Goal: Check status: Check status

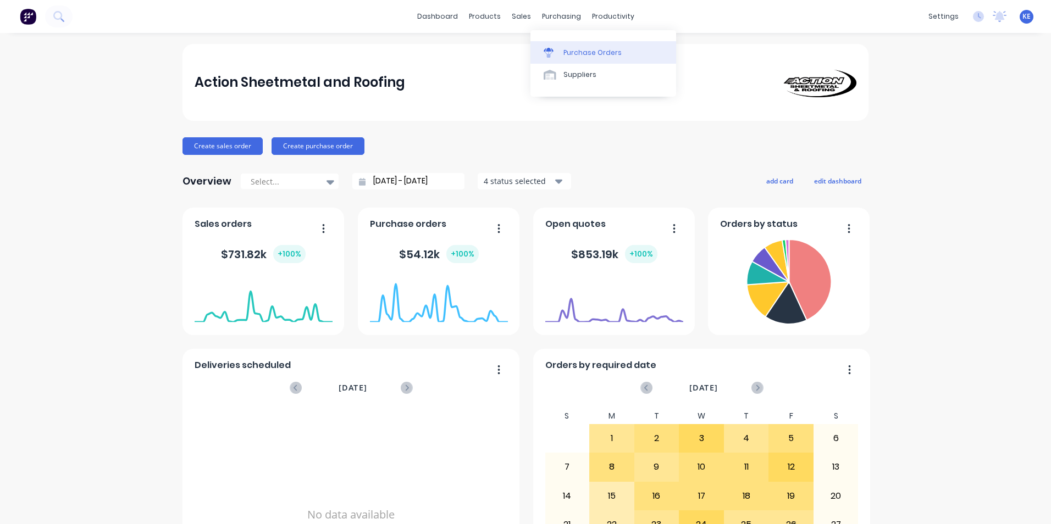
click at [567, 52] on div "Purchase Orders" at bounding box center [592, 53] width 58 height 10
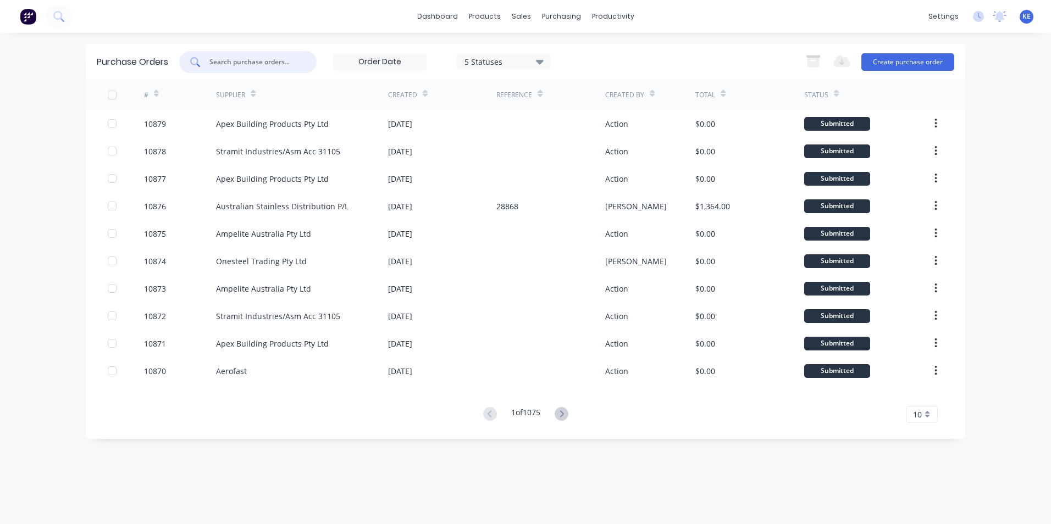
click at [248, 64] on input "text" at bounding box center [253, 62] width 91 height 11
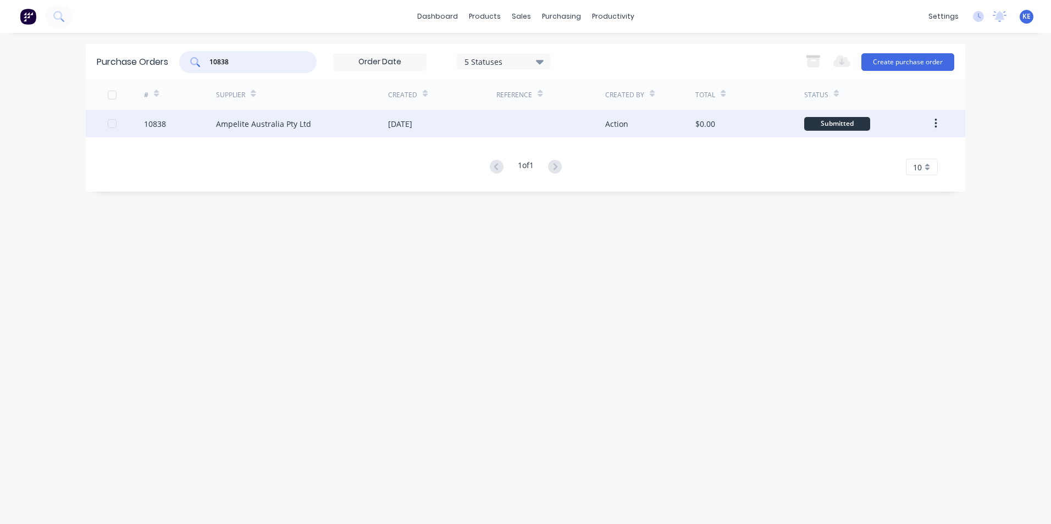
type input "10838"
click at [199, 124] on div "10838" at bounding box center [180, 123] width 73 height 27
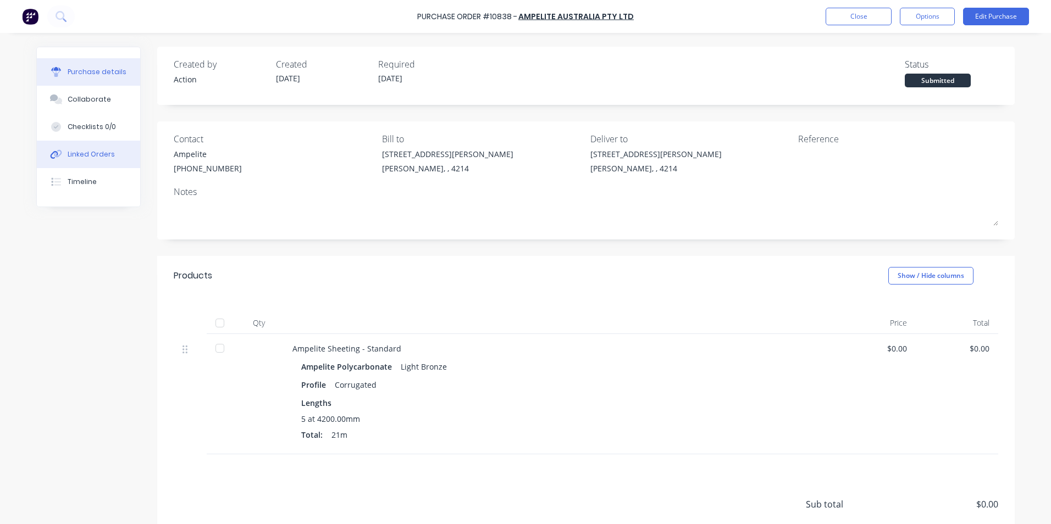
click at [70, 154] on div "Linked Orders" at bounding box center [91, 155] width 47 height 10
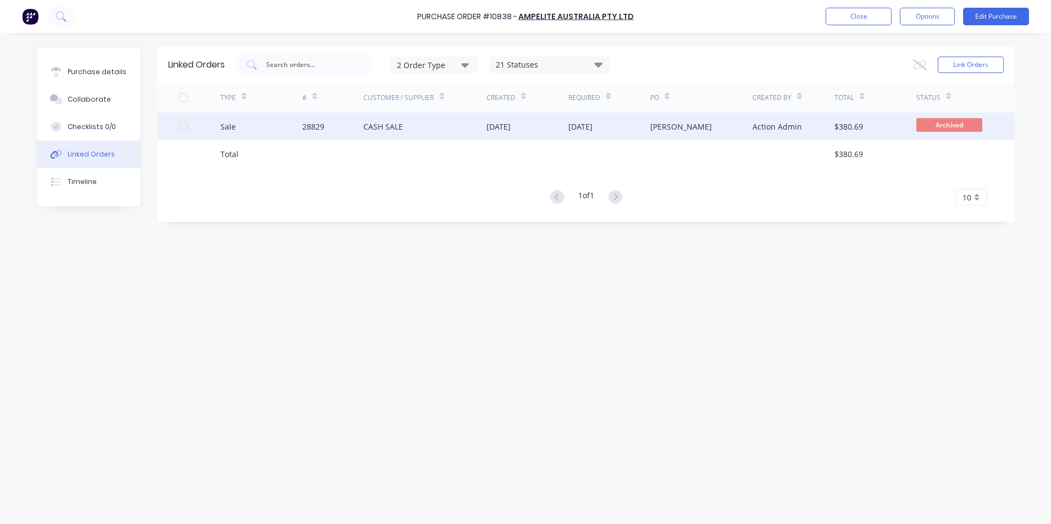
click at [274, 124] on div "Sale" at bounding box center [261, 126] width 82 height 27
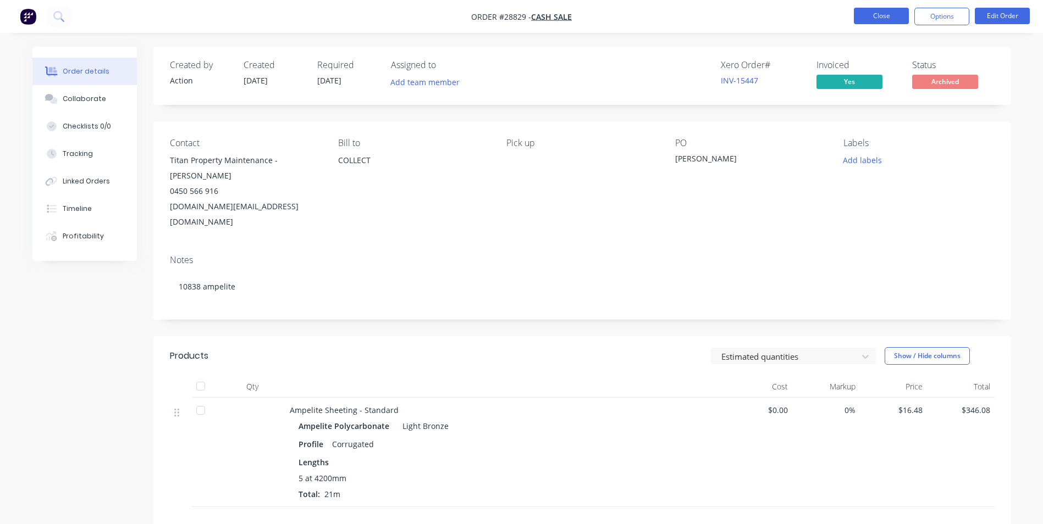
click at [877, 19] on button "Close" at bounding box center [881, 16] width 55 height 16
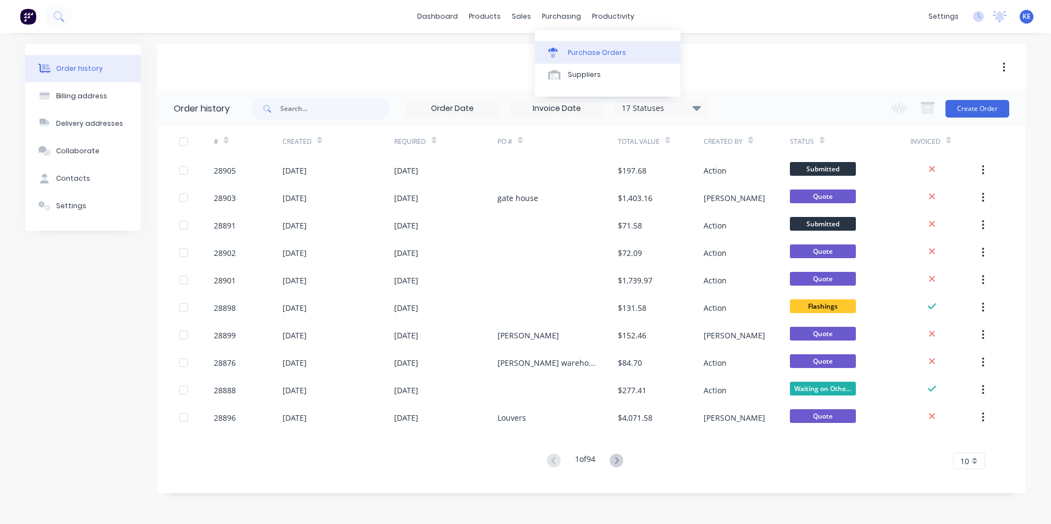
click at [572, 59] on link "Purchase Orders" at bounding box center [608, 52] width 146 height 22
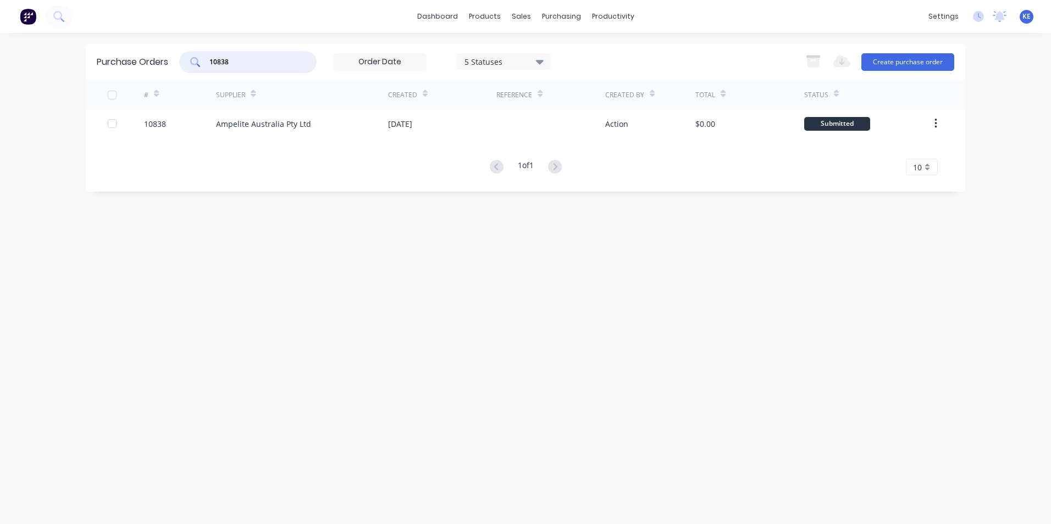
drag, startPoint x: 243, startPoint y: 59, endPoint x: 189, endPoint y: 62, distance: 53.9
click at [189, 62] on div "10838" at bounding box center [247, 62] width 137 height 22
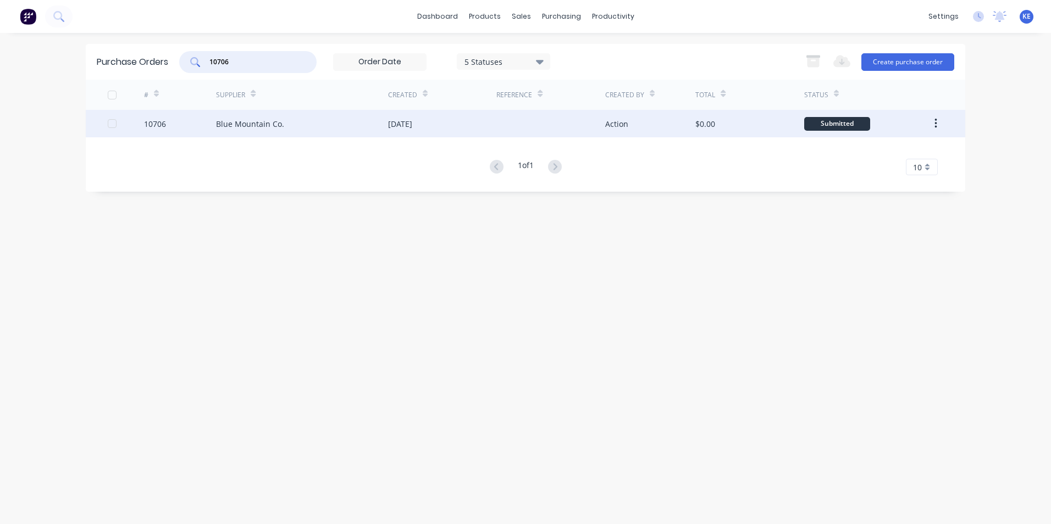
type input "10706"
click at [196, 123] on div "10706" at bounding box center [180, 123] width 73 height 27
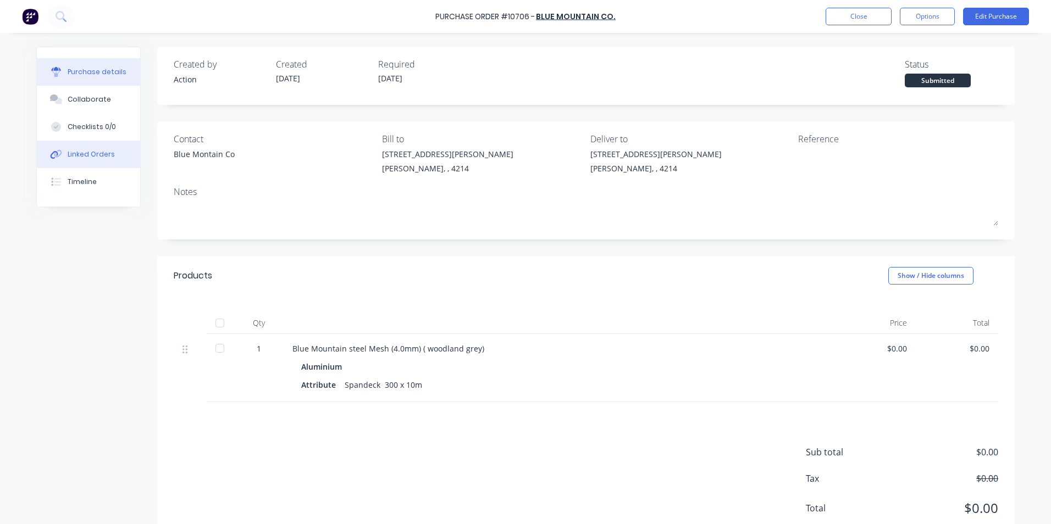
click at [85, 155] on div "Linked Orders" at bounding box center [91, 155] width 47 height 10
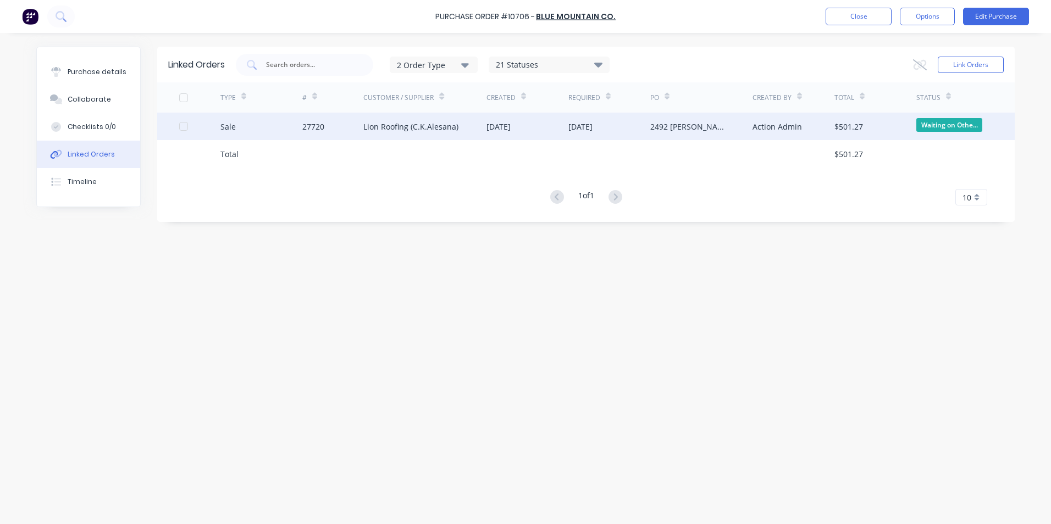
click at [265, 130] on div "Sale" at bounding box center [261, 126] width 82 height 27
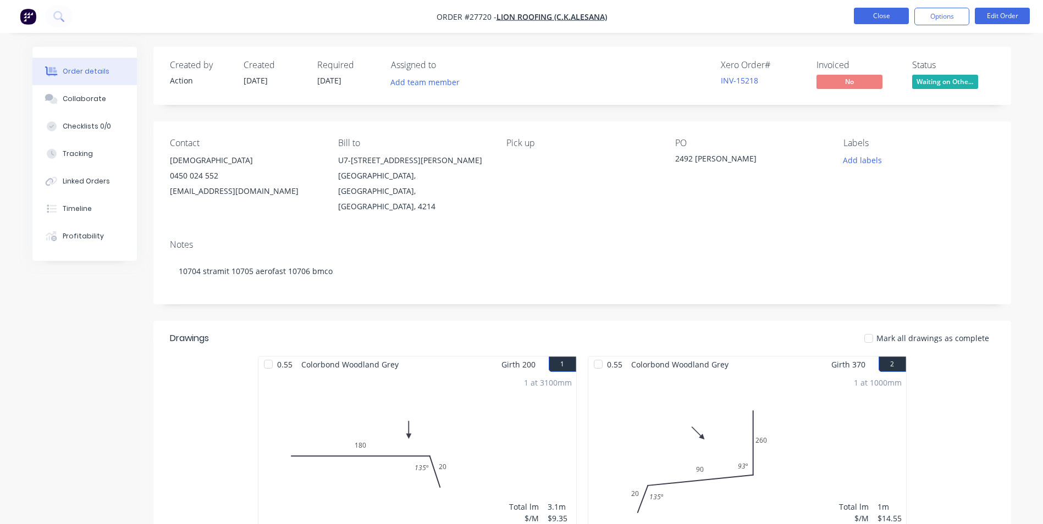
click at [887, 8] on button "Close" at bounding box center [881, 16] width 55 height 16
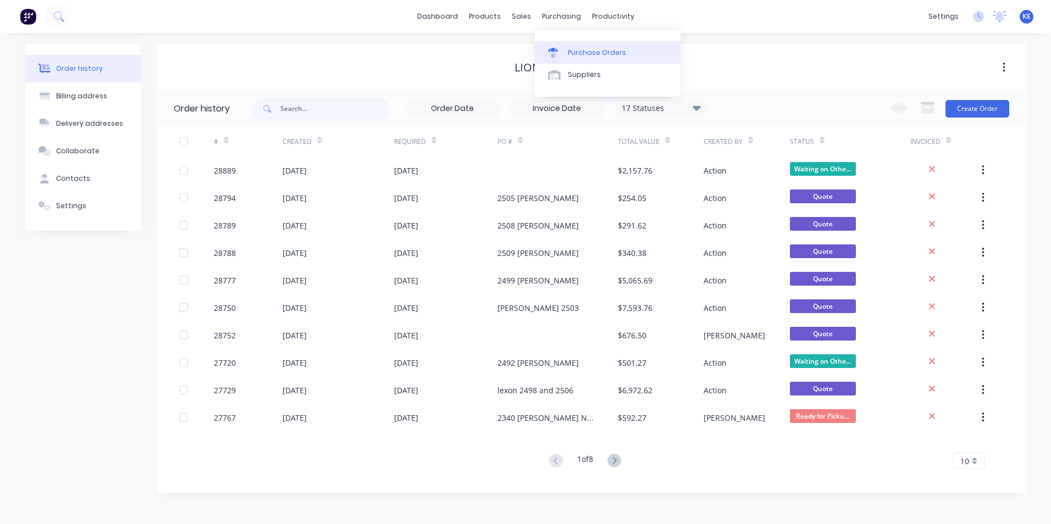
click at [564, 50] on div at bounding box center [556, 53] width 16 height 10
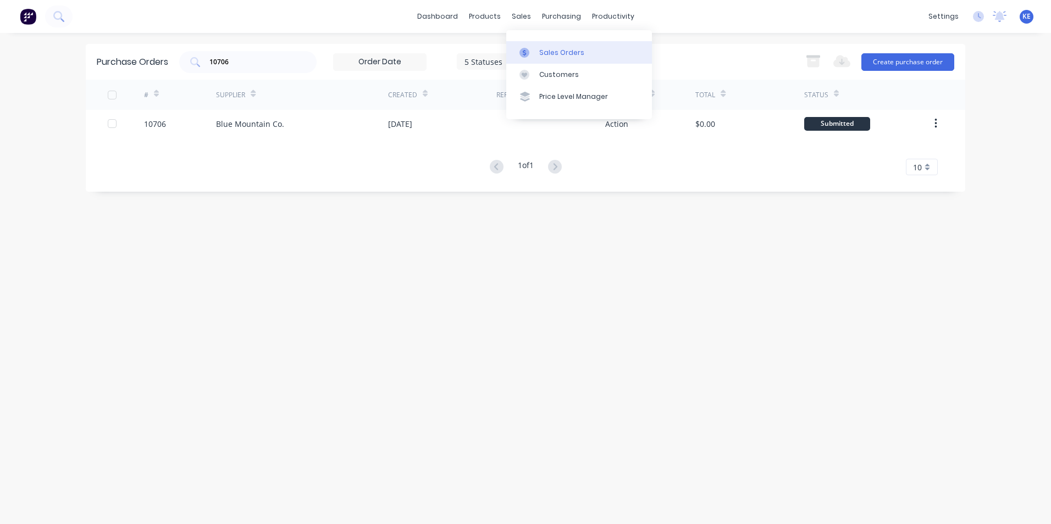
click at [535, 53] on div at bounding box center [527, 53] width 16 height 10
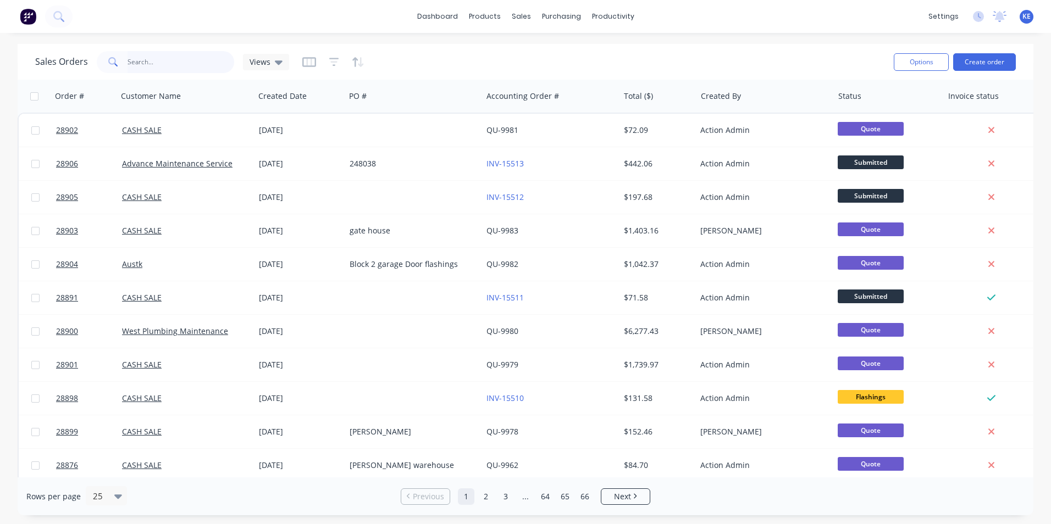
click at [141, 69] on input "text" at bounding box center [181, 62] width 107 height 22
type input "28862"
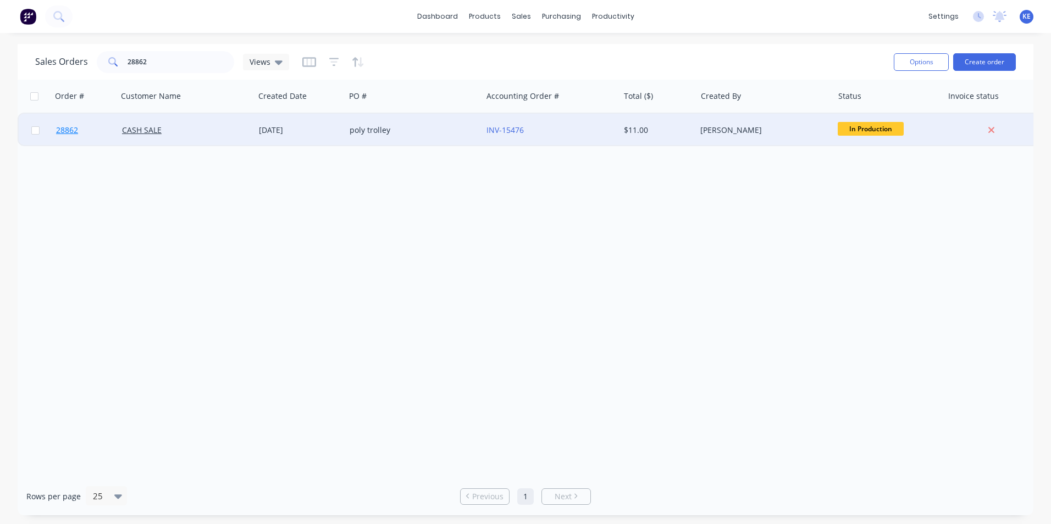
click at [97, 134] on link "28862" at bounding box center [89, 130] width 66 height 33
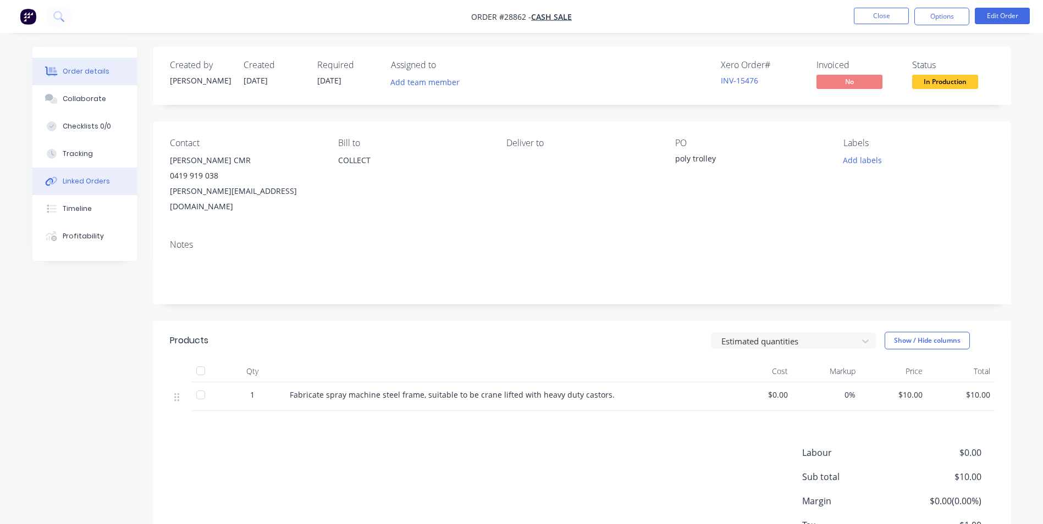
click at [89, 182] on div "Linked Orders" at bounding box center [86, 181] width 47 height 10
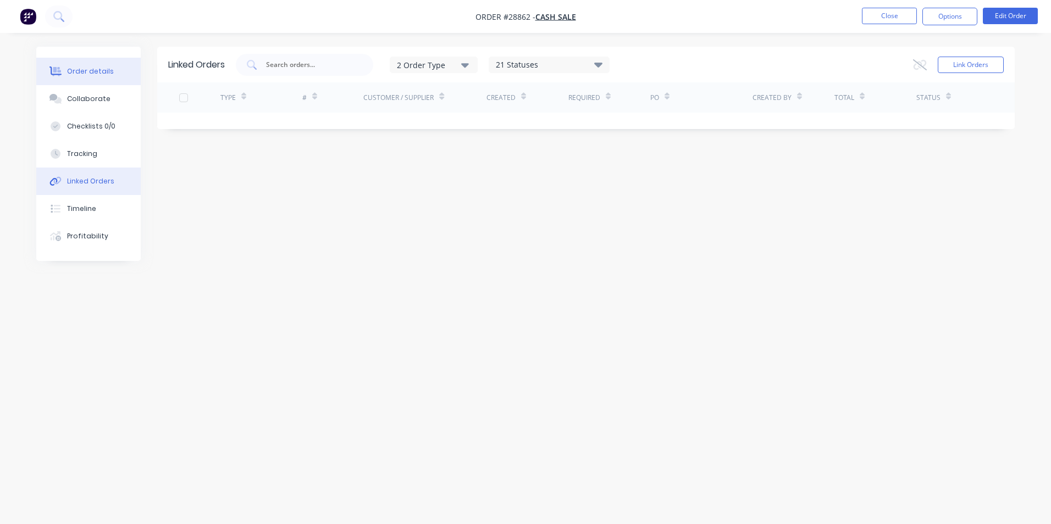
click at [102, 67] on div "Order details" at bounding box center [90, 72] width 47 height 10
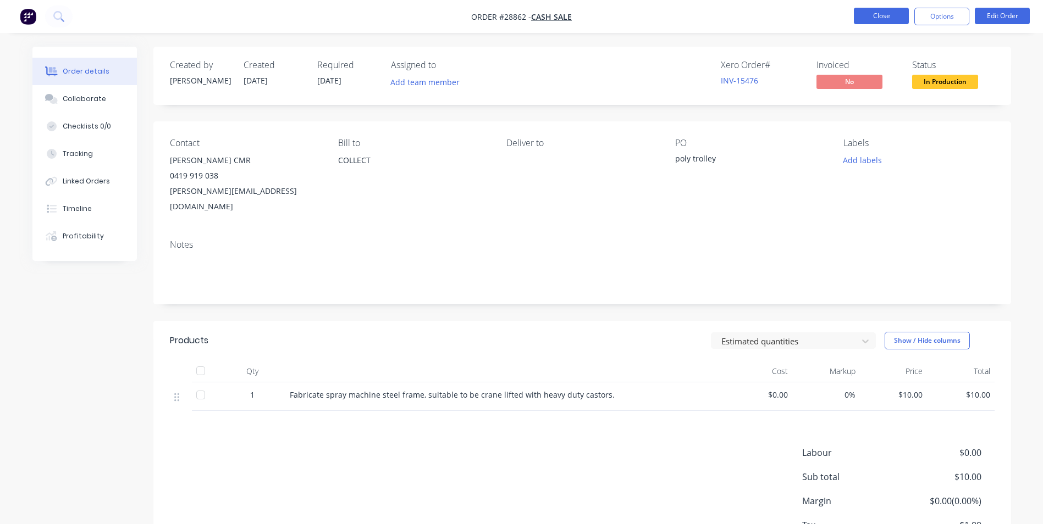
click at [866, 23] on button "Close" at bounding box center [881, 16] width 55 height 16
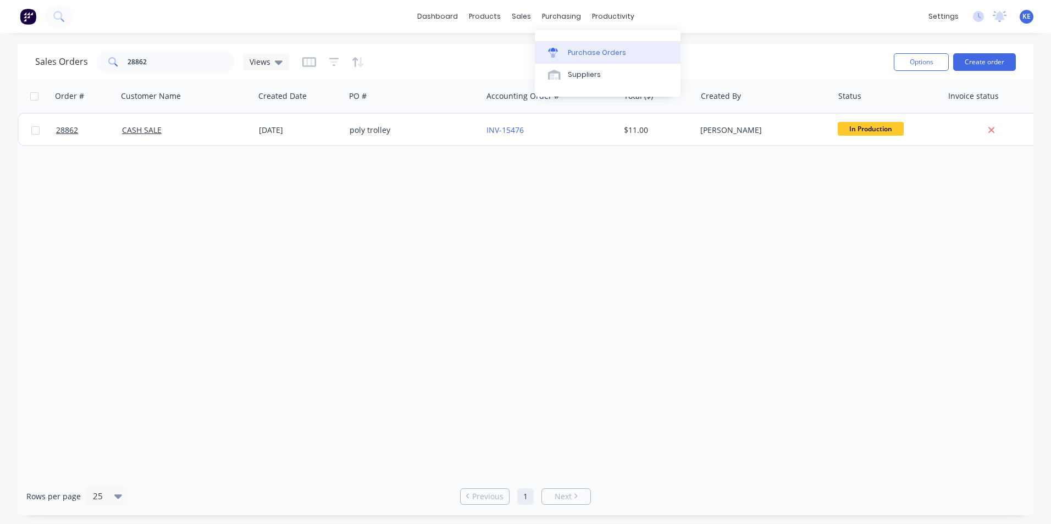
click at [578, 51] on div "Purchase Orders" at bounding box center [597, 53] width 58 height 10
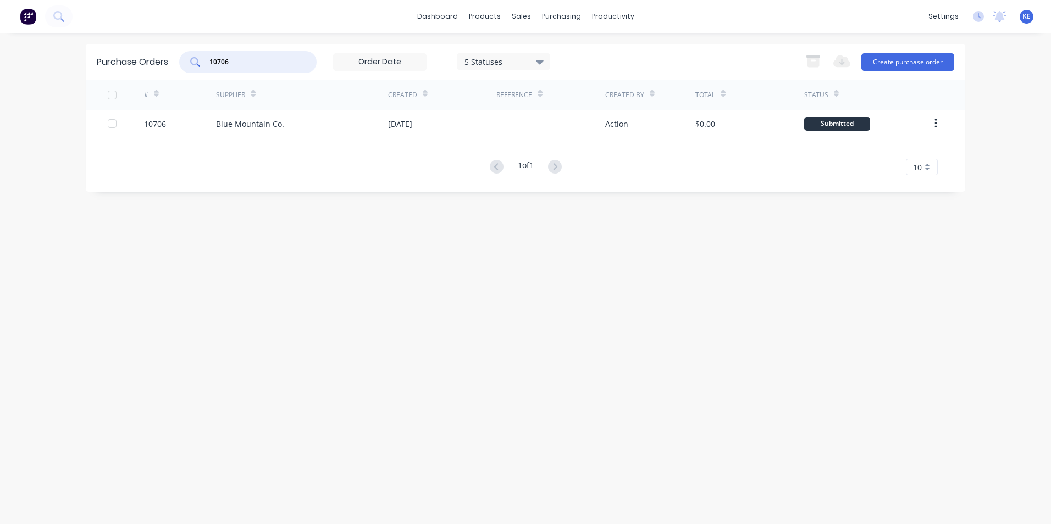
drag, startPoint x: 243, startPoint y: 62, endPoint x: 166, endPoint y: 60, distance: 77.0
click at [166, 60] on div "Purchase Orders 10706 5 Statuses 5 Statuses Export to Excel (XLSX) Create purch…" at bounding box center [525, 62] width 879 height 36
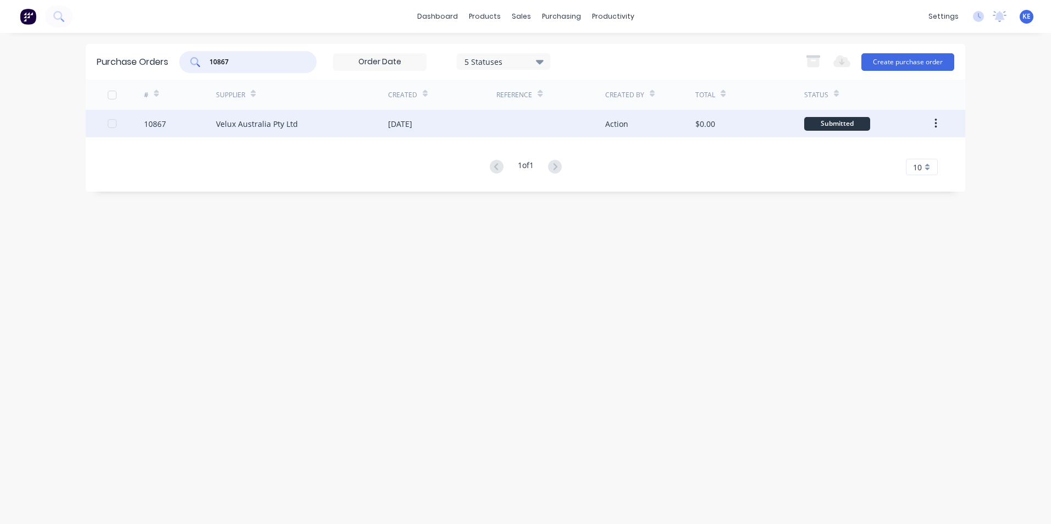
type input "10867"
click at [182, 126] on div "10867" at bounding box center [180, 123] width 73 height 27
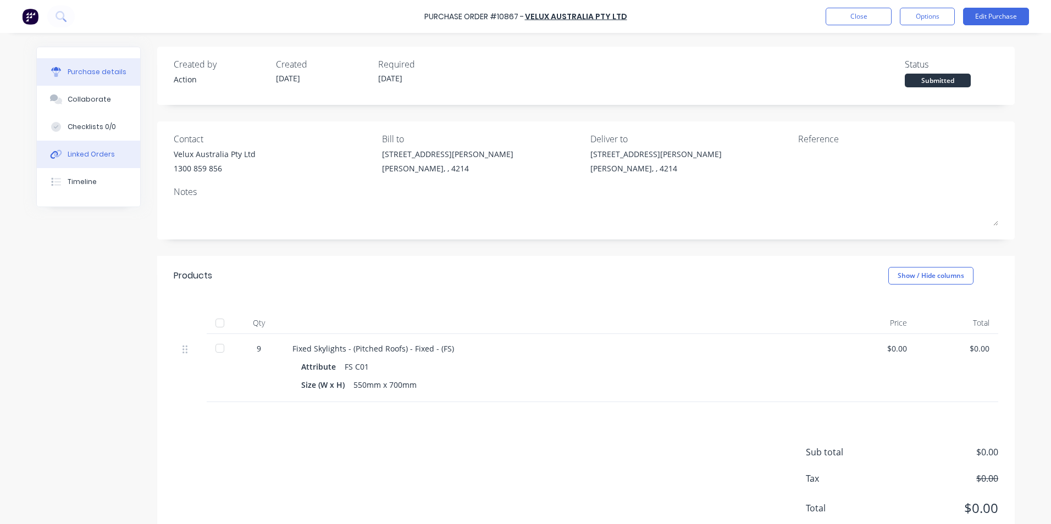
click at [76, 147] on button "Linked Orders" at bounding box center [88, 154] width 103 height 27
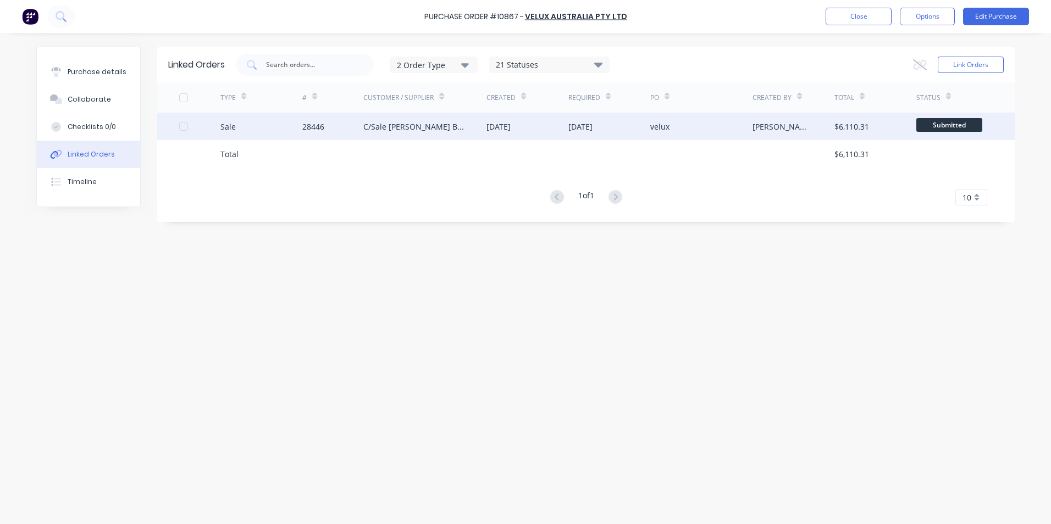
click at [276, 126] on div "Sale" at bounding box center [261, 126] width 82 height 27
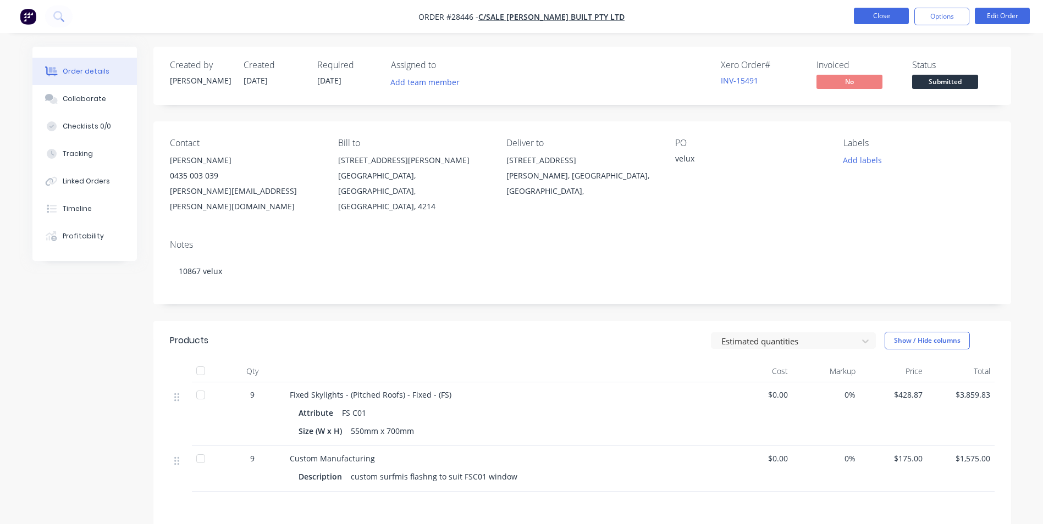
click at [885, 19] on button "Close" at bounding box center [881, 16] width 55 height 16
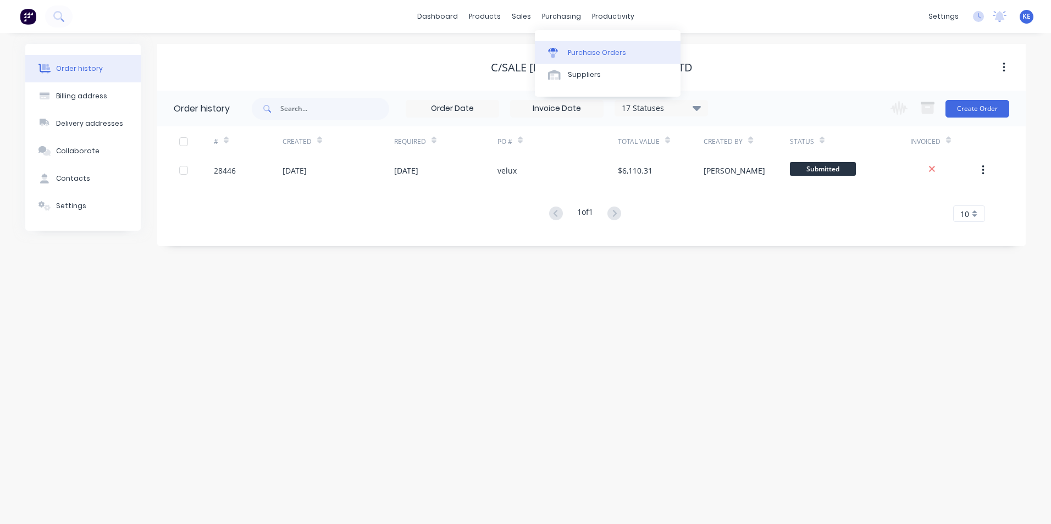
click at [584, 47] on link "Purchase Orders" at bounding box center [608, 52] width 146 height 22
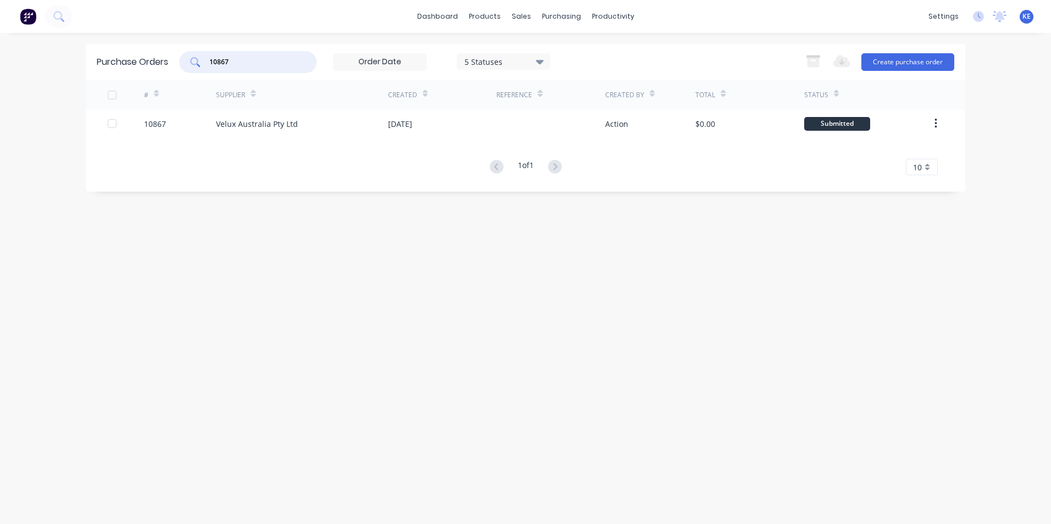
drag, startPoint x: 249, startPoint y: 63, endPoint x: 155, endPoint y: 62, distance: 94.0
click at [155, 62] on div "Purchase Orders 10867 5 Statuses 5 Statuses Export to Excel (XLSX) Create purch…" at bounding box center [525, 62] width 879 height 36
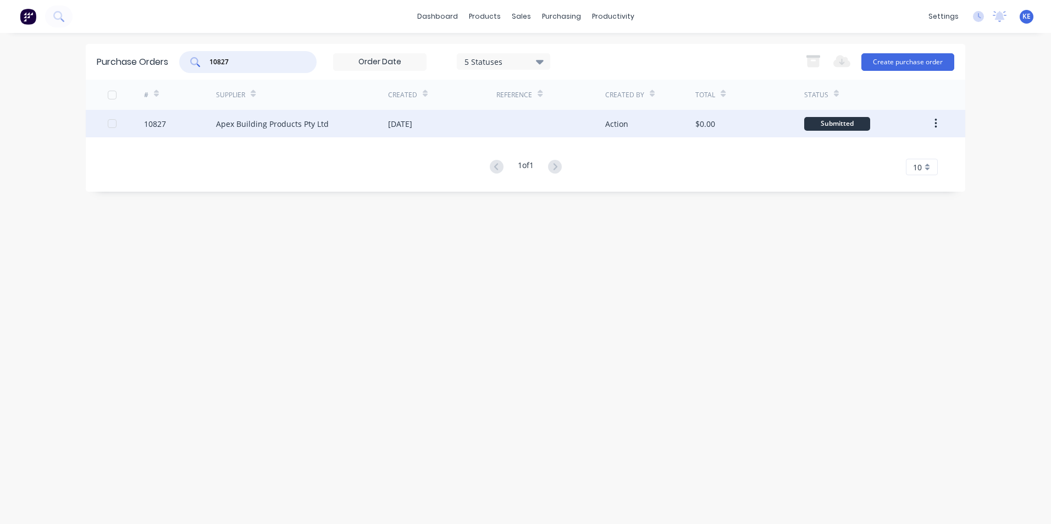
type input "10827"
click at [191, 129] on div "10827" at bounding box center [180, 123] width 73 height 27
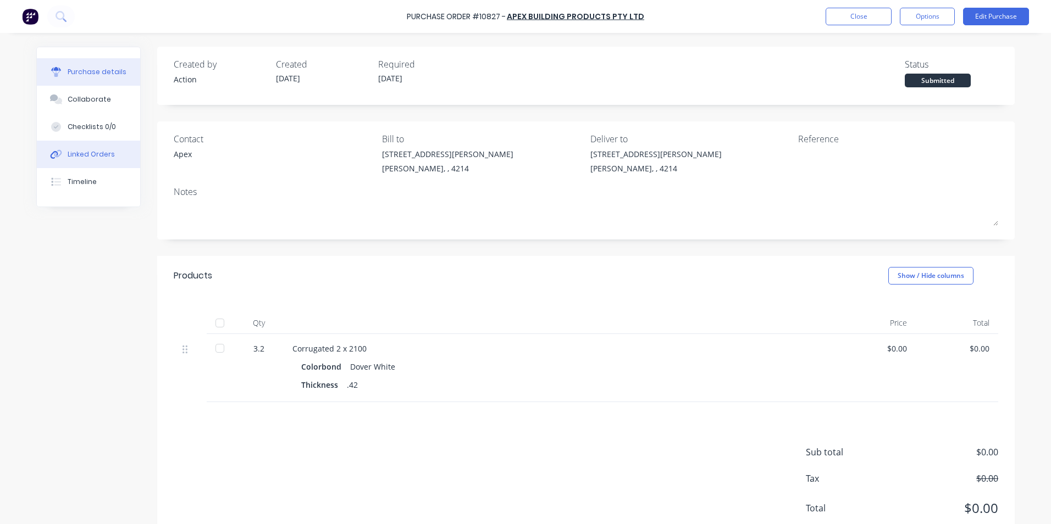
click at [84, 158] on div "Linked Orders" at bounding box center [91, 155] width 47 height 10
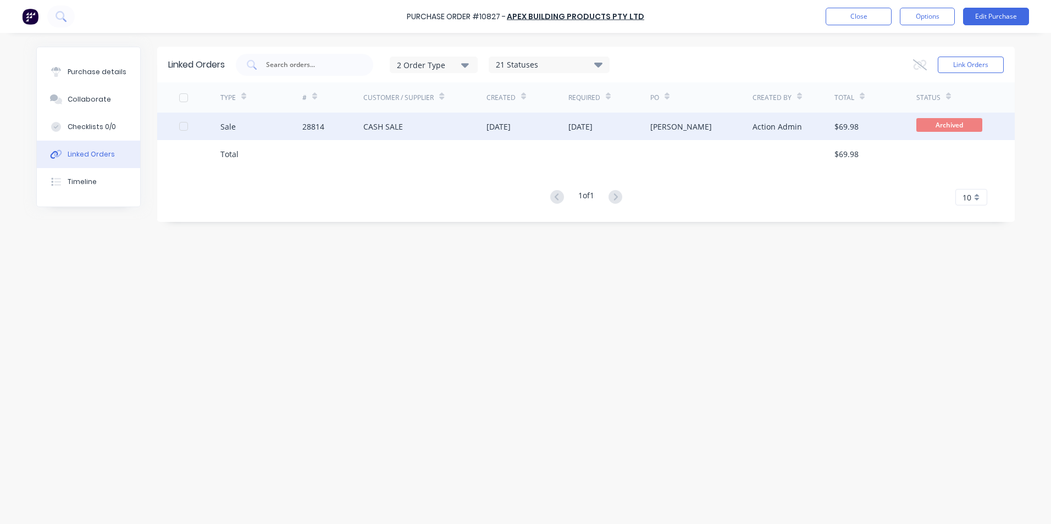
click at [275, 134] on div "Sale" at bounding box center [261, 126] width 82 height 27
